Goal: Find specific page/section: Find specific page/section

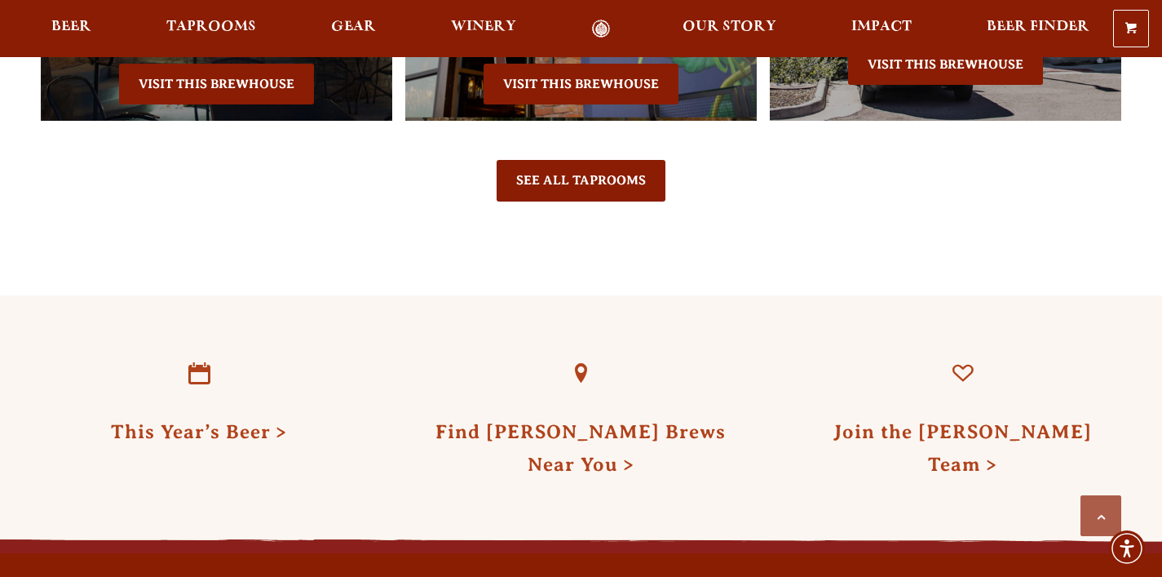
scroll to position [4337, 0]
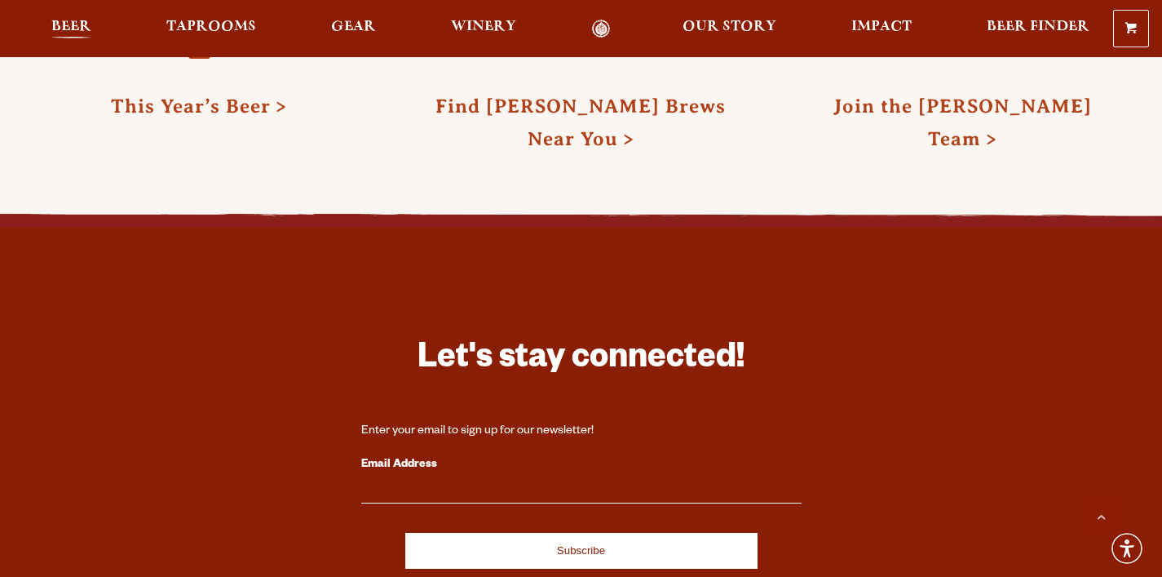
click at [64, 24] on span "Beer" at bounding box center [71, 26] width 40 height 13
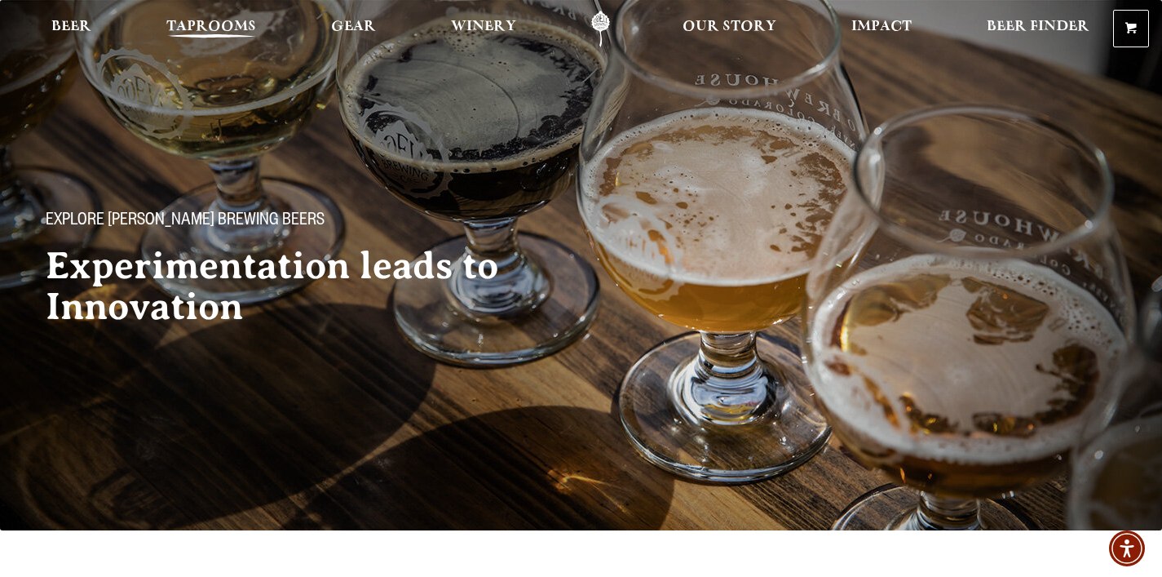
click at [221, 33] on span "Taprooms" at bounding box center [211, 26] width 90 height 13
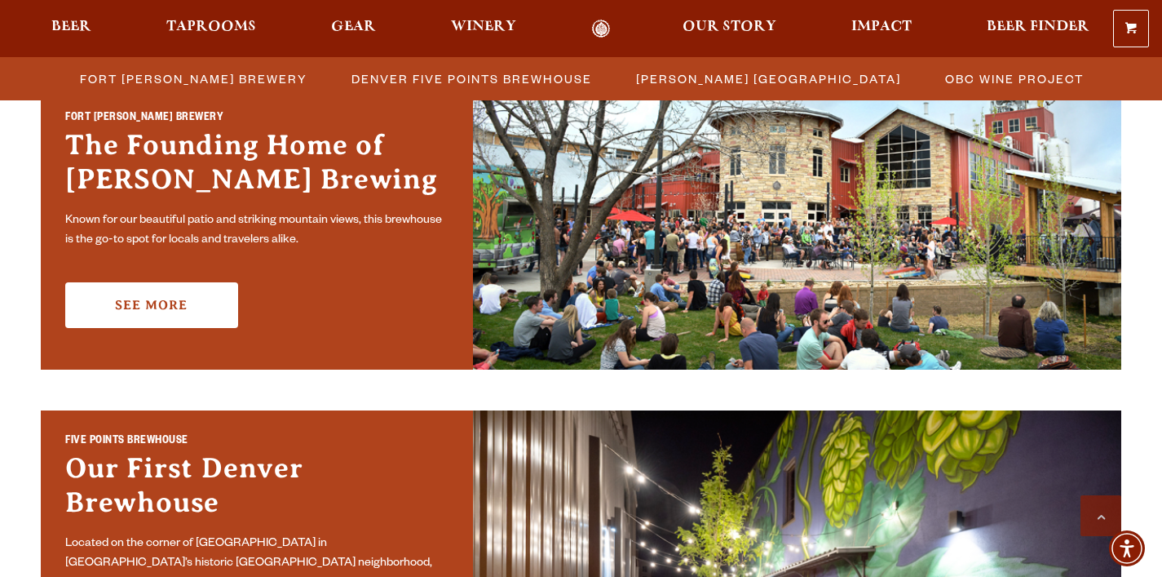
scroll to position [550, 0]
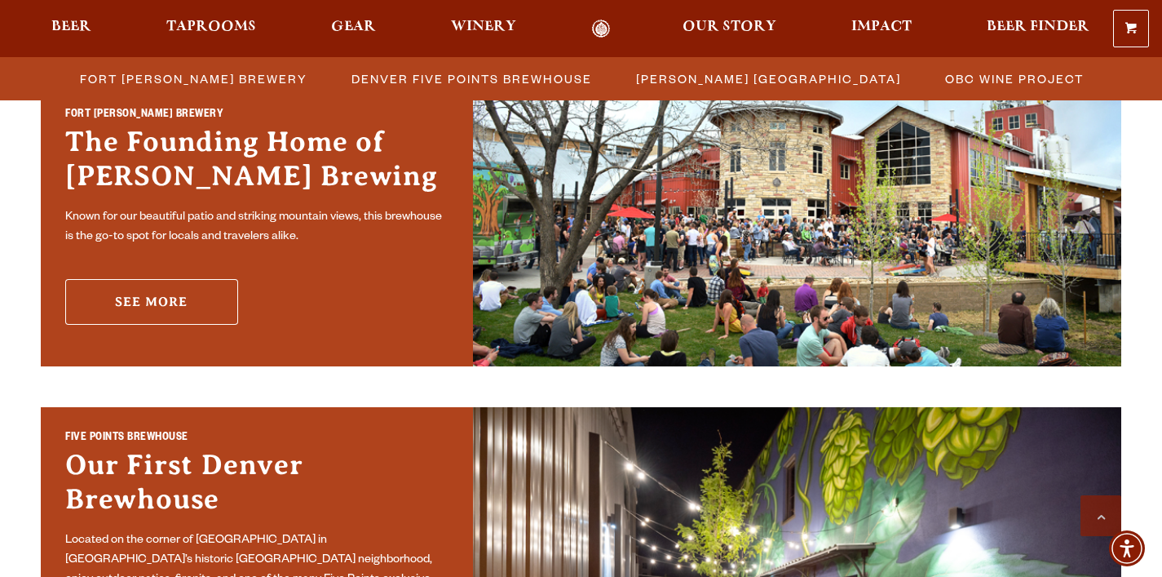
click at [155, 321] on link "See More" at bounding box center [151, 302] width 173 height 46
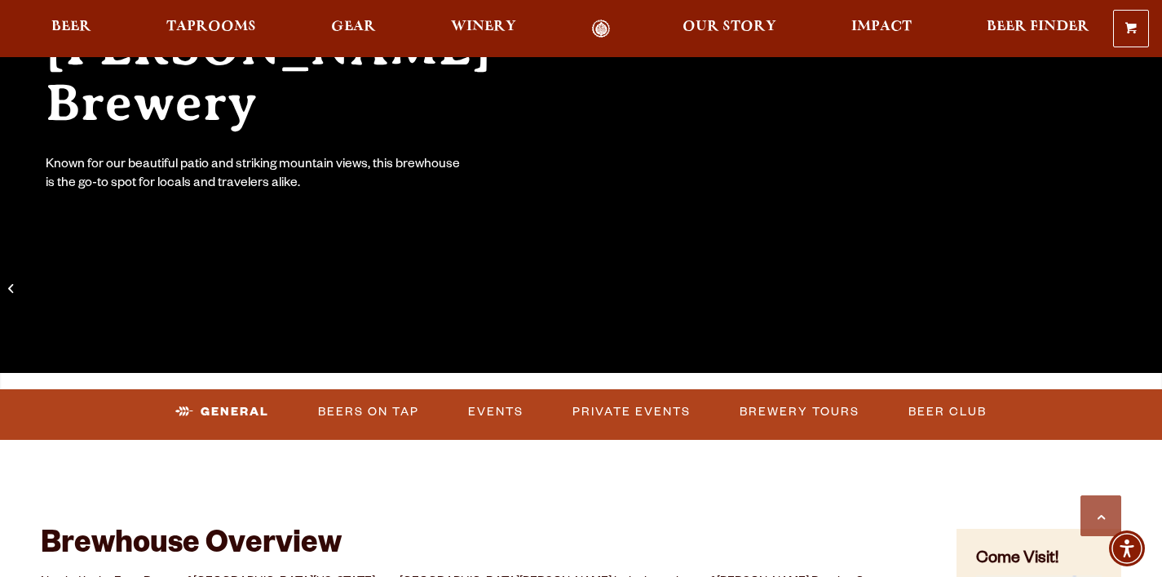
scroll to position [263, 0]
